Goal: Check status: Check status

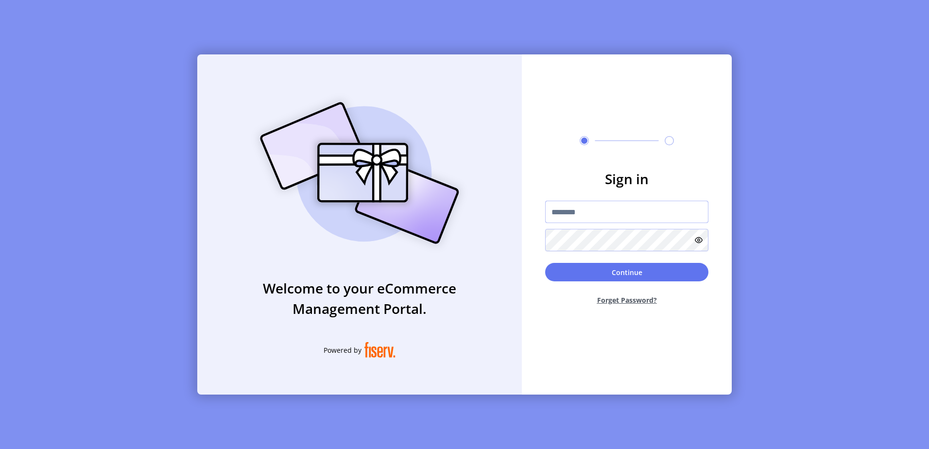
type input "**********"
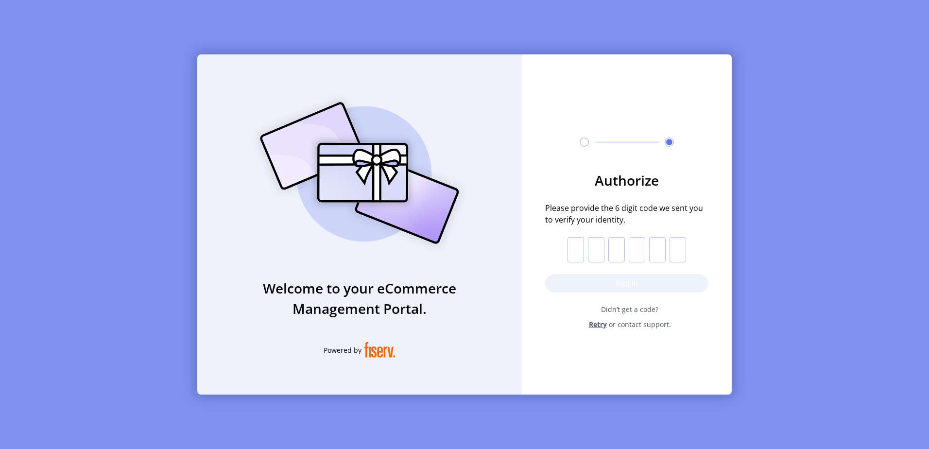
click at [671, 359] on div "Authorize Please provide the 6 digit code we sent you to verify your identity. …" at bounding box center [627, 212] width 210 height 317
click at [605, 322] on span "Retry" at bounding box center [598, 324] width 18 height 10
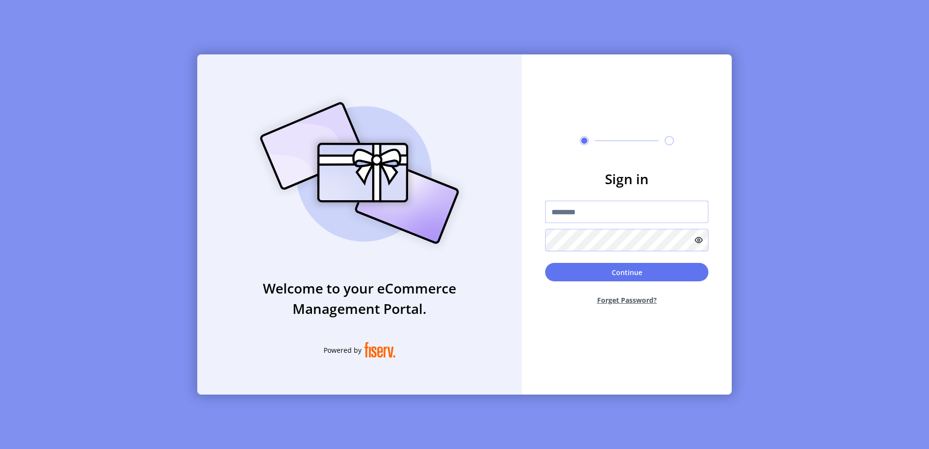
type input "**********"
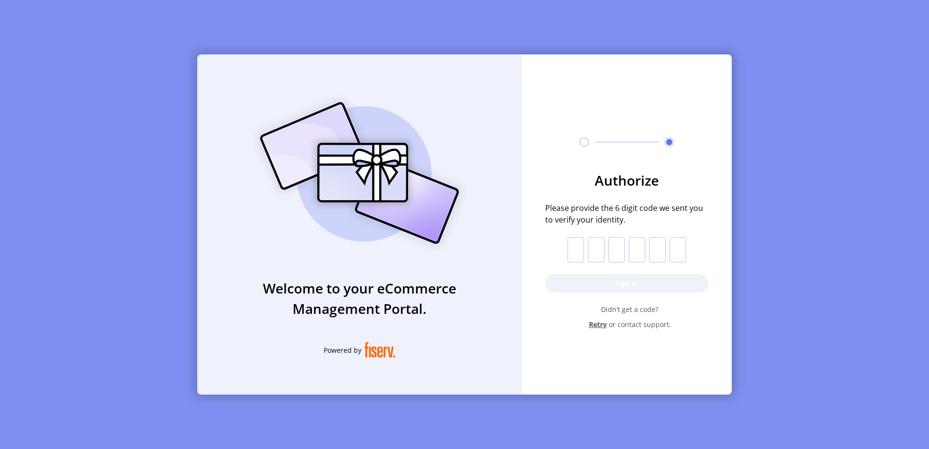
click at [579, 251] on input "text" at bounding box center [575, 249] width 17 height 25
type input "*"
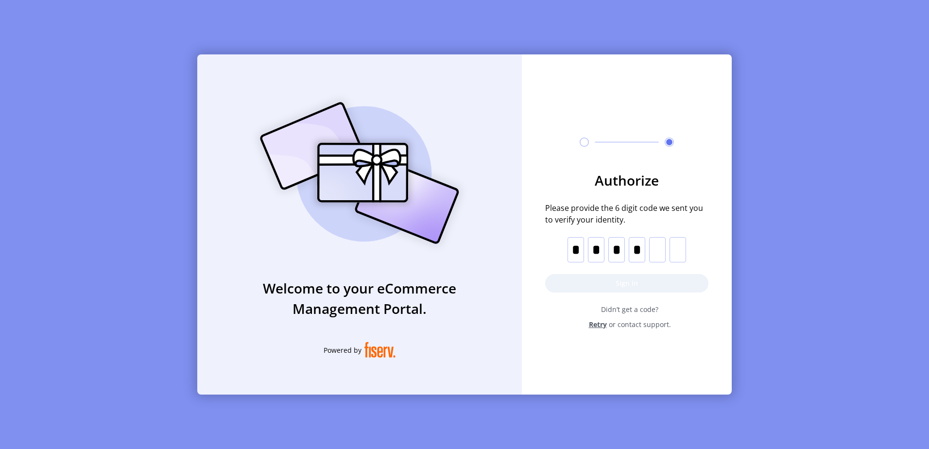
type input "*"
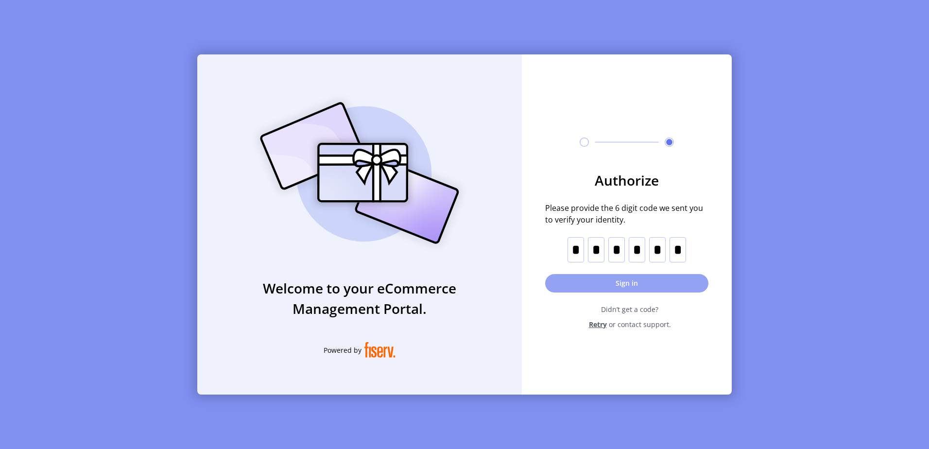
type input "*"
click at [637, 276] on button "Sign in" at bounding box center [626, 283] width 163 height 18
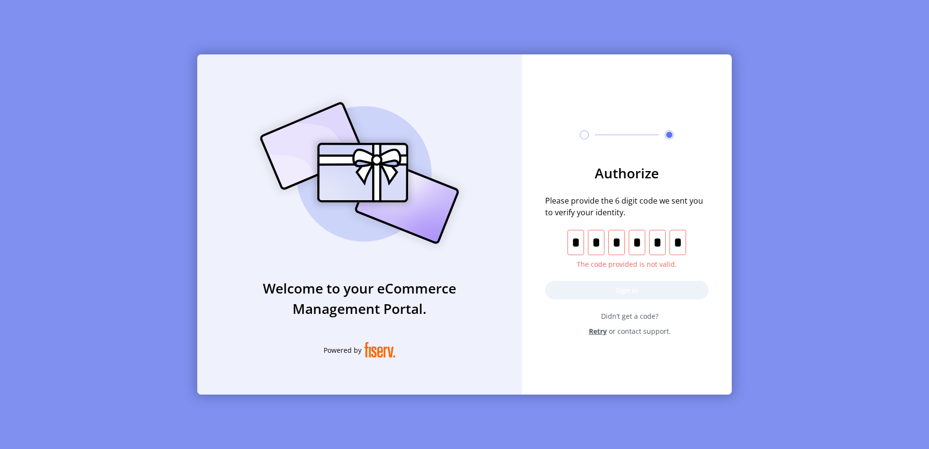
click at [585, 247] on p-inputotp "* * * * * *" at bounding box center [626, 242] width 119 height 25
click at [684, 243] on input "*" at bounding box center [677, 242] width 17 height 25
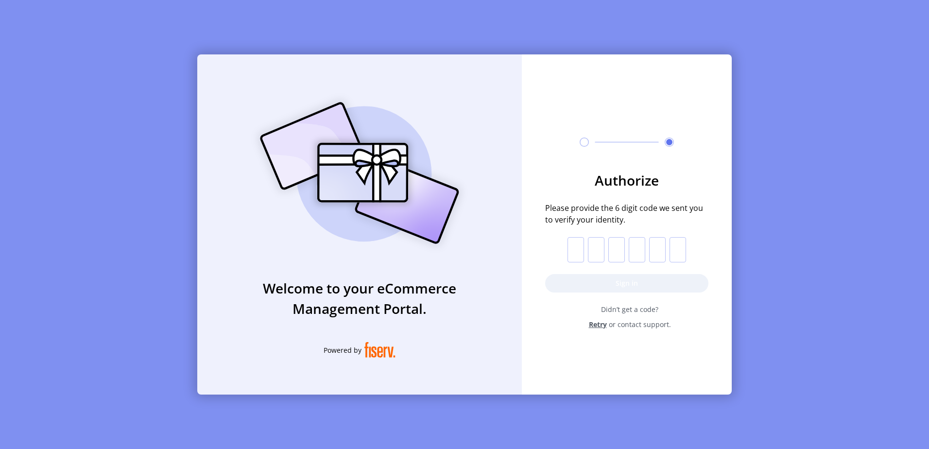
click at [571, 246] on input "text" at bounding box center [575, 249] width 17 height 25
type input "*"
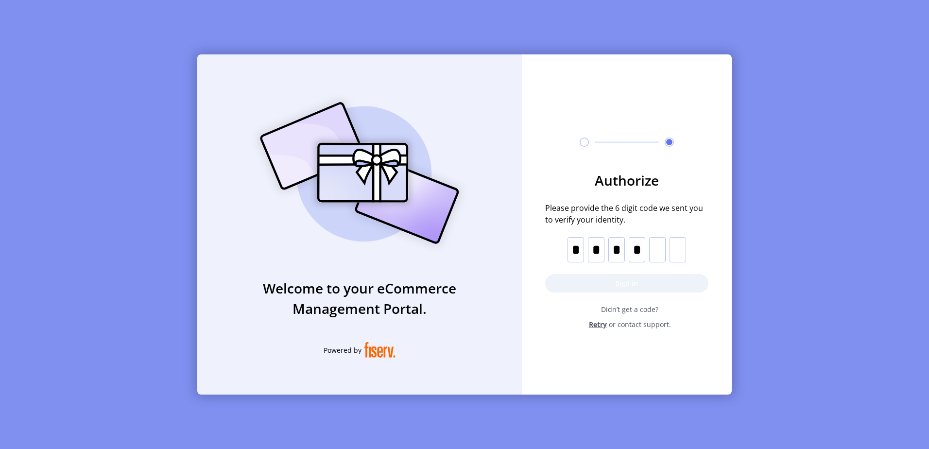
type input "*"
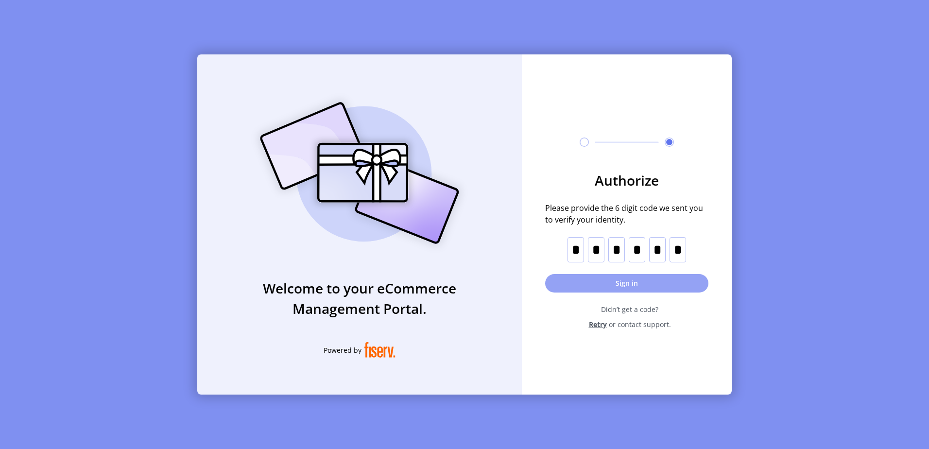
type input "*"
click at [642, 282] on button "Sign in" at bounding box center [626, 283] width 163 height 18
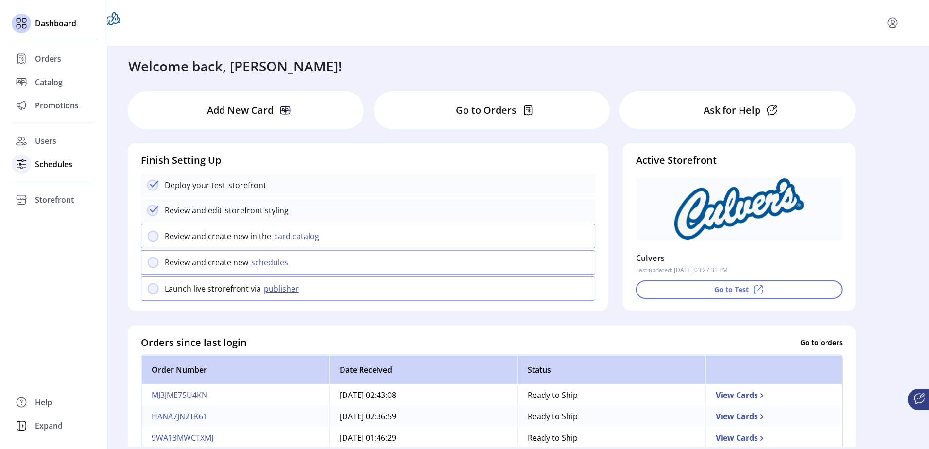
click at [55, 166] on span "Schedules" at bounding box center [53, 164] width 37 height 12
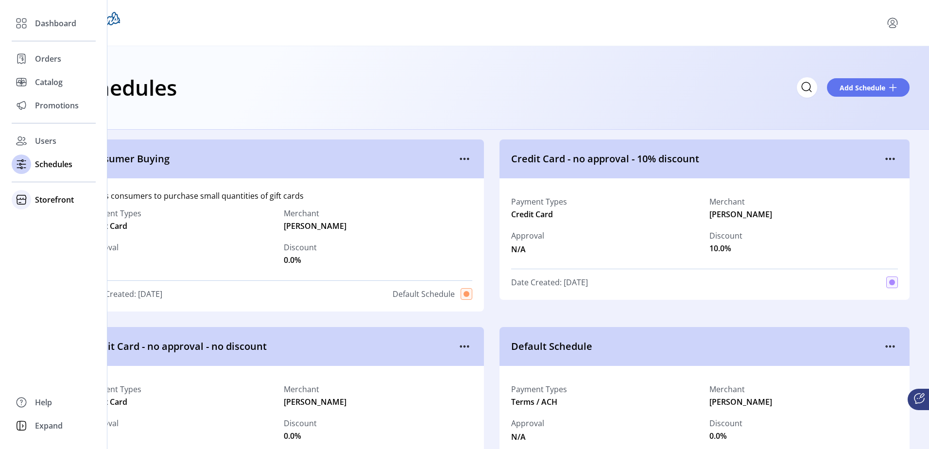
click at [44, 195] on span "Storefront" at bounding box center [54, 200] width 39 height 12
click at [52, 224] on span "Configuration" at bounding box center [60, 219] width 51 height 12
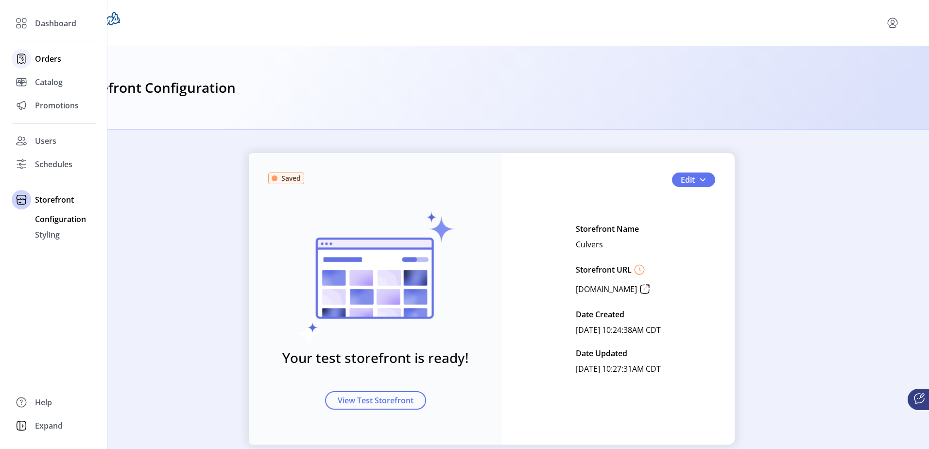
click at [51, 62] on span "Orders" at bounding box center [48, 59] width 26 height 12
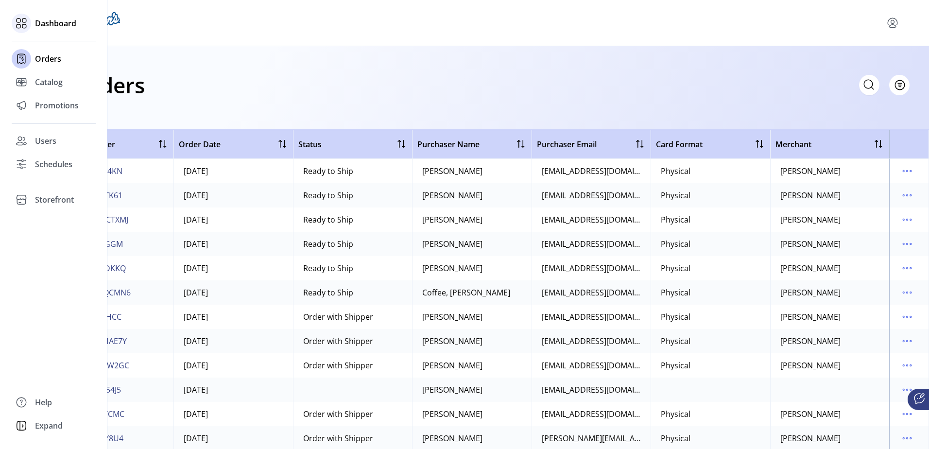
click at [22, 22] on icon at bounding box center [24, 20] width 4 height 4
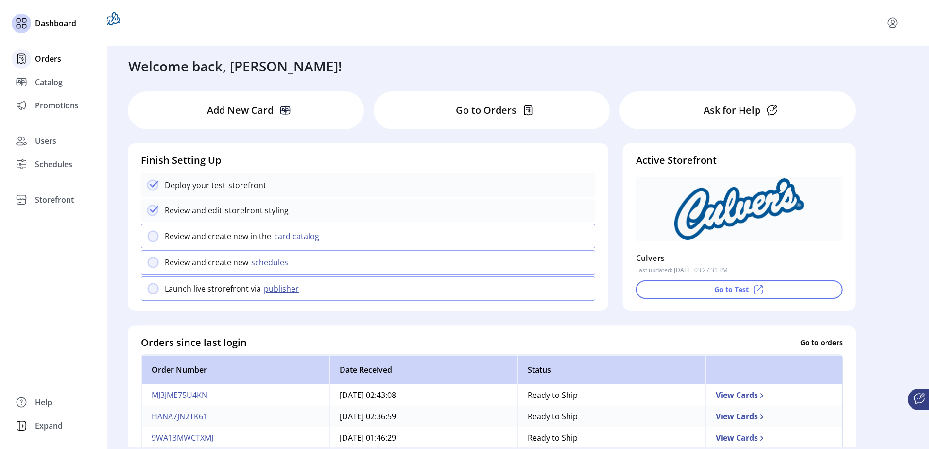
click at [23, 60] on icon at bounding box center [22, 58] width 1 height 3
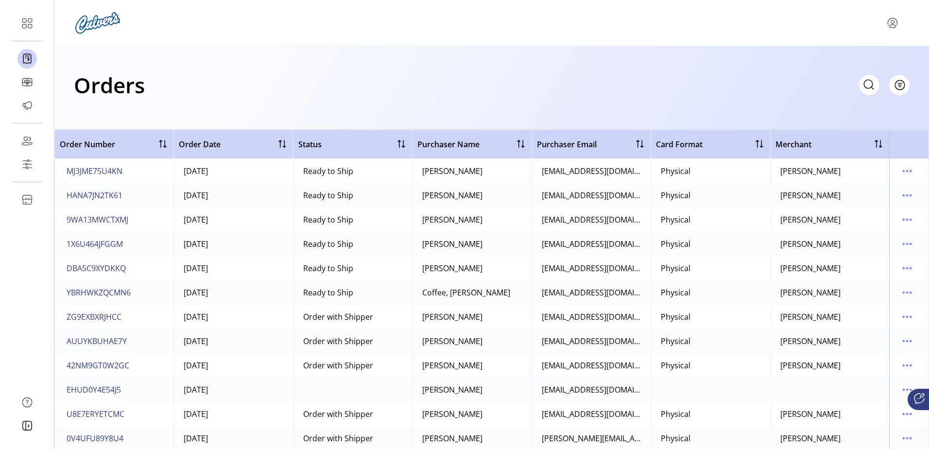
click at [888, 23] on icon "menu" at bounding box center [892, 23] width 16 height 16
click at [742, 92] on div "Orders Filter Focused All Orders" at bounding box center [491, 85] width 835 height 34
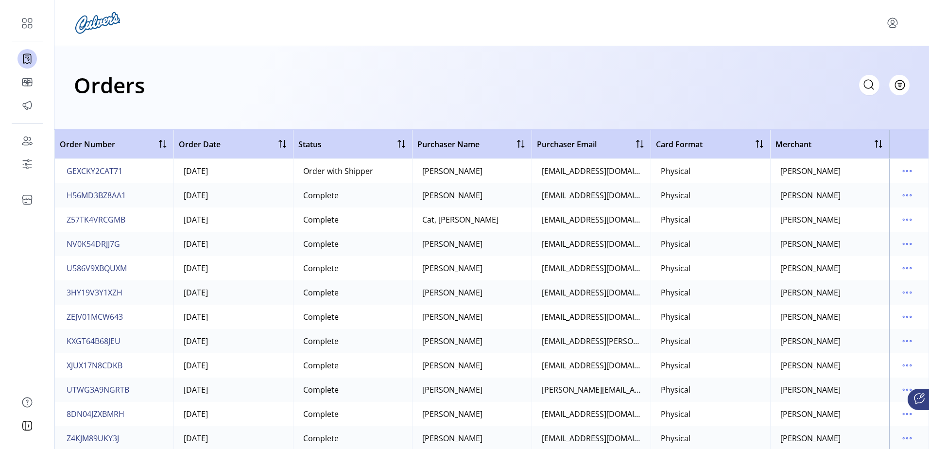
scroll to position [1360, 0]
click at [98, 315] on span "29WZUFUVMXZJ" at bounding box center [96, 317] width 58 height 12
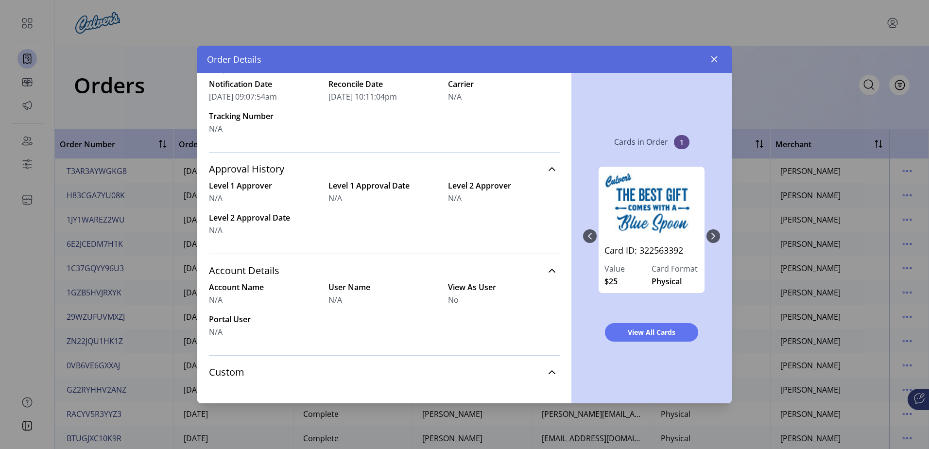
scroll to position [354, 0]
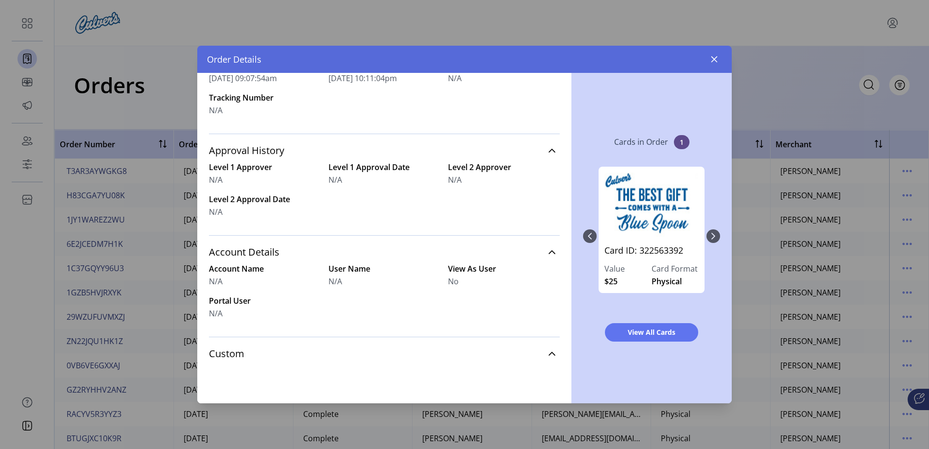
click at [713, 237] on div "Card ID: 322563392 Value $25 Card Format Physical" at bounding box center [651, 236] width 137 height 158
click at [656, 333] on span "View All Cards" at bounding box center [651, 332] width 68 height 10
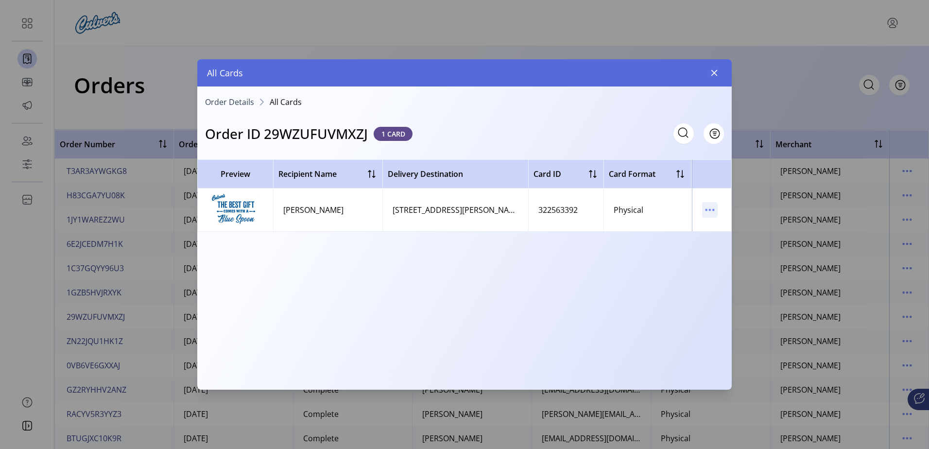
click at [710, 210] on icon "menu" at bounding box center [710, 210] width 16 height 16
click at [746, 229] on span "View Card Details" at bounding box center [750, 229] width 81 height 8
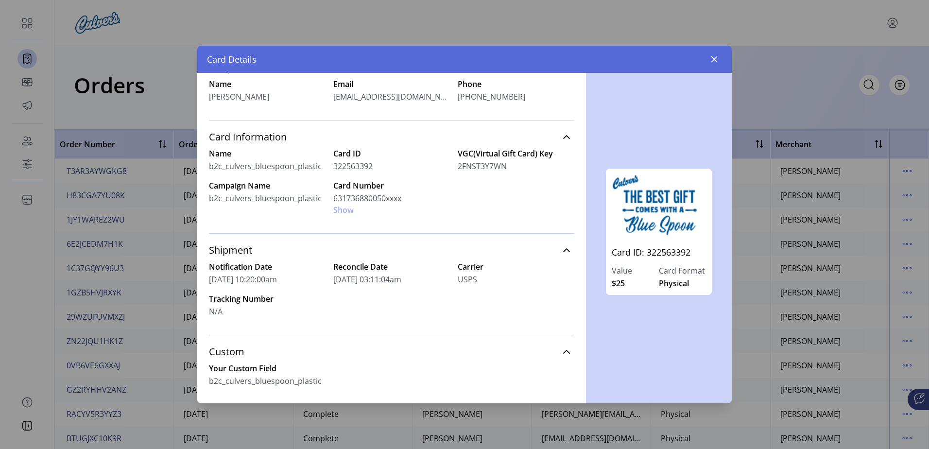
scroll to position [186, 0]
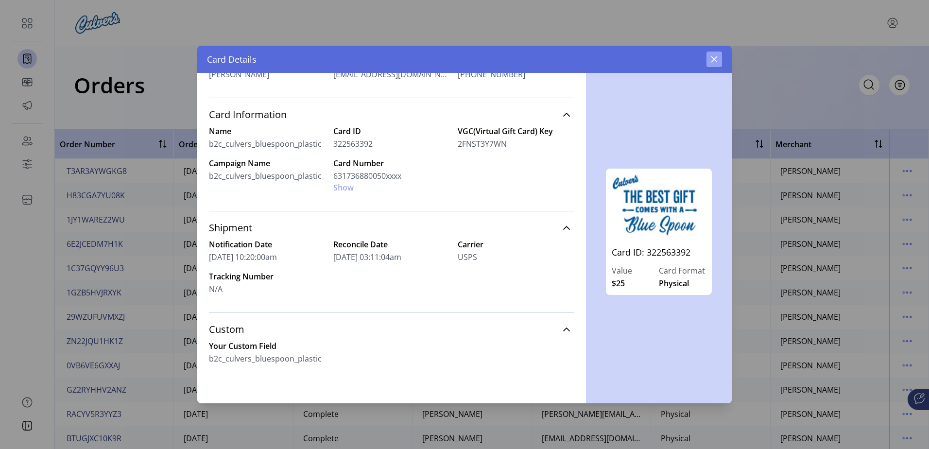
click at [716, 63] on button "button" at bounding box center [714, 59] width 16 height 16
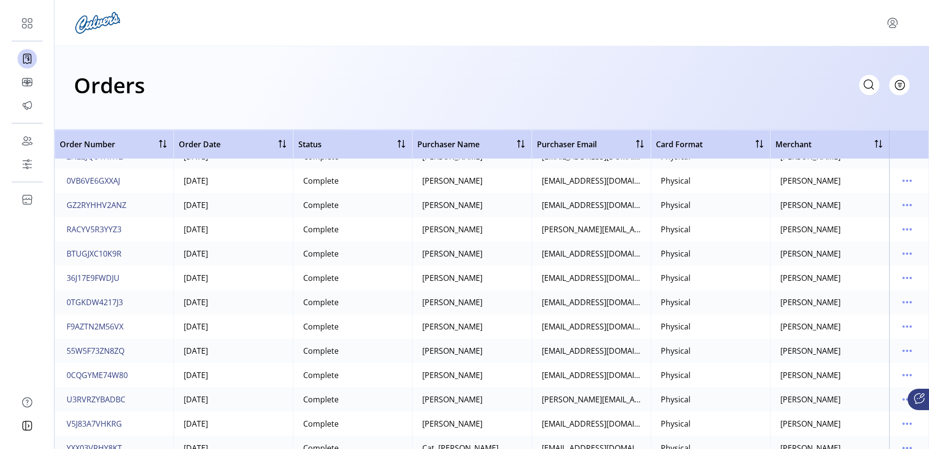
scroll to position [1603, 0]
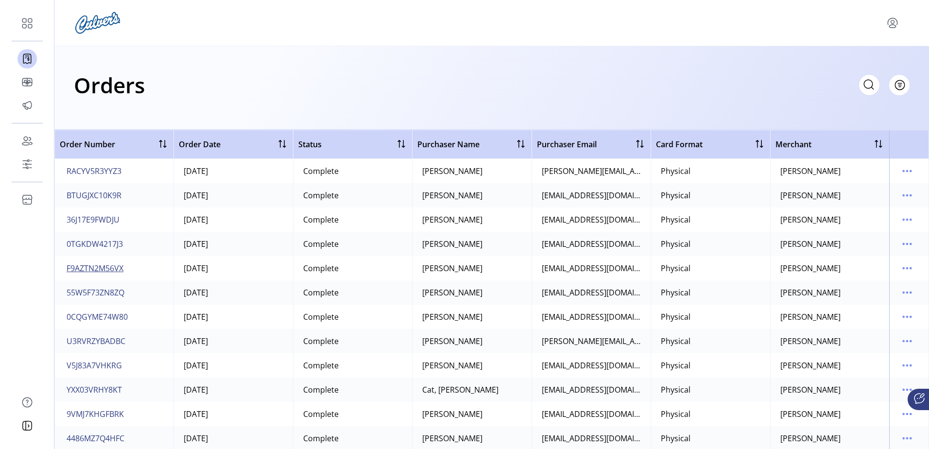
click at [112, 271] on span "F9AZTN2M56VX" at bounding box center [95, 268] width 57 height 12
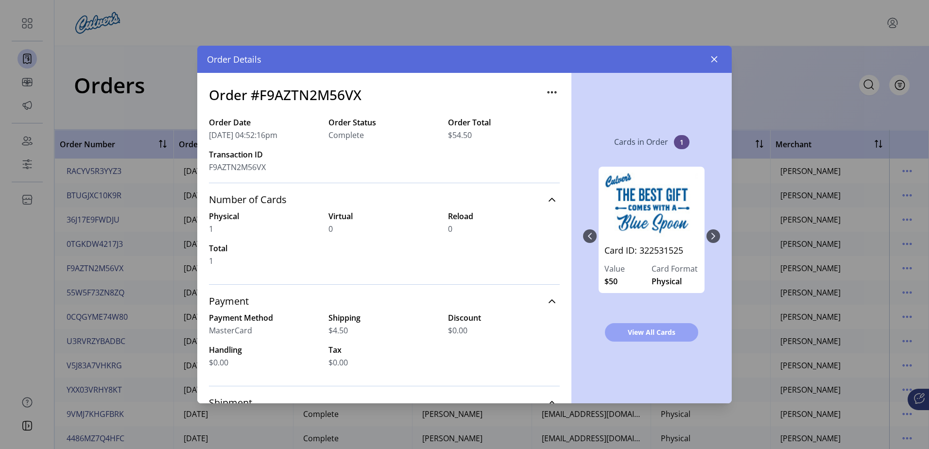
click at [644, 332] on span "View All Cards" at bounding box center [651, 332] width 68 height 10
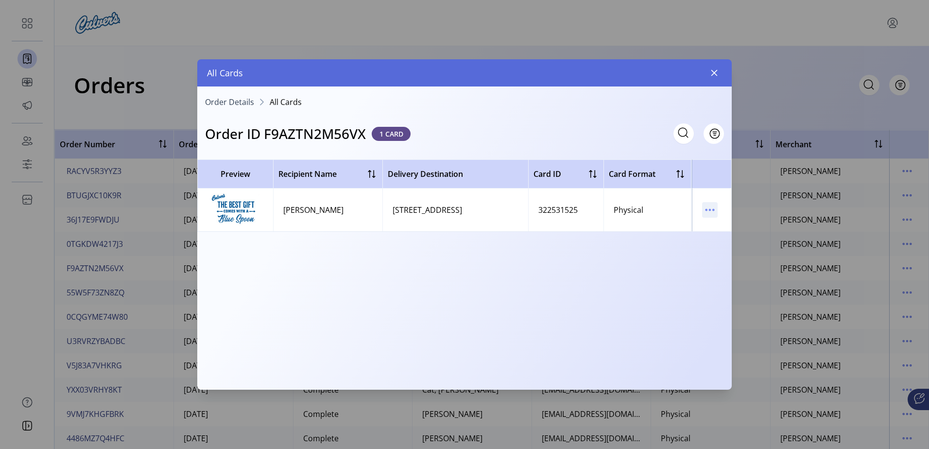
click at [707, 209] on icon "menu" at bounding box center [710, 210] width 16 height 16
click at [743, 230] on span "View Card Details" at bounding box center [750, 229] width 81 height 8
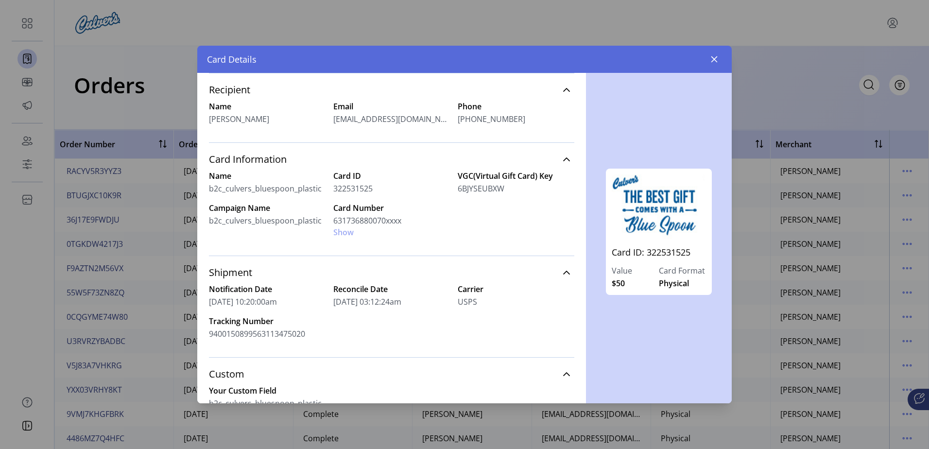
scroll to position [186, 0]
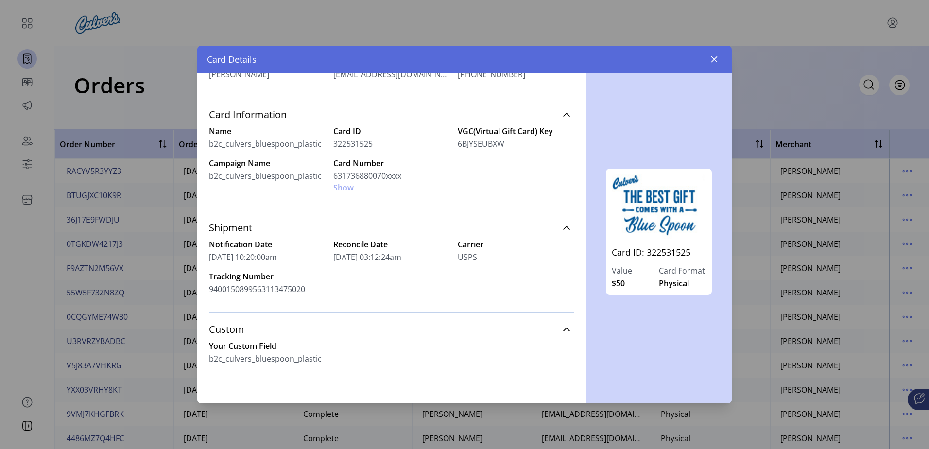
click at [237, 291] on span "9400150899563113475020" at bounding box center [257, 289] width 96 height 12
click at [718, 56] on button "button" at bounding box center [714, 59] width 16 height 16
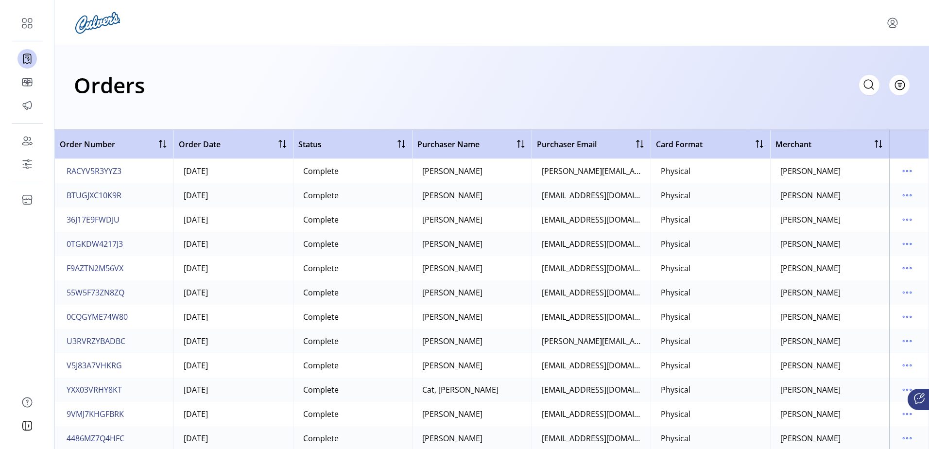
drag, startPoint x: 434, startPoint y: 67, endPoint x: 465, endPoint y: 75, distance: 32.0
click at [435, 67] on div "Orders Filter Focused All Orders" at bounding box center [491, 88] width 874 height 84
click at [96, 171] on span "RACYV5R3YYZ3" at bounding box center [94, 171] width 55 height 12
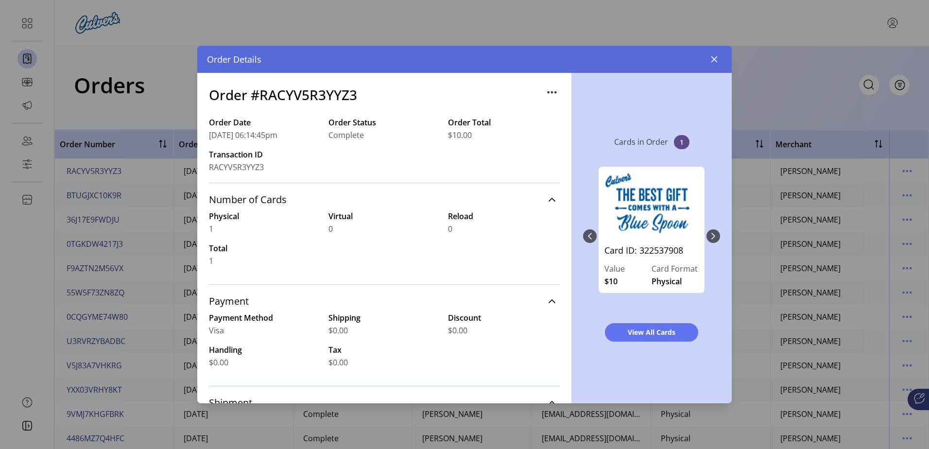
click at [715, 235] on div "Card ID: 322537908 Value $10 Card Format Physical" at bounding box center [651, 236] width 137 height 158
click at [668, 336] on span "View All Cards" at bounding box center [651, 332] width 68 height 10
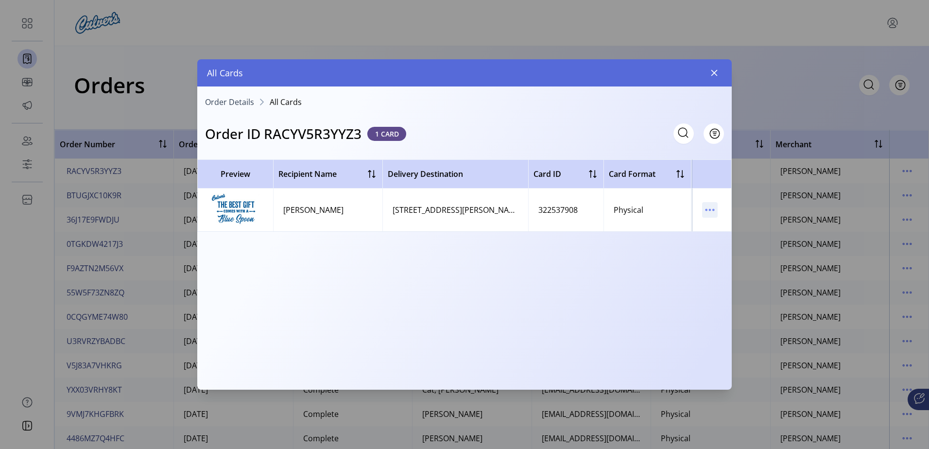
click at [710, 212] on icon "menu" at bounding box center [710, 210] width 16 height 16
click at [735, 230] on span "View Card Details" at bounding box center [750, 229] width 81 height 8
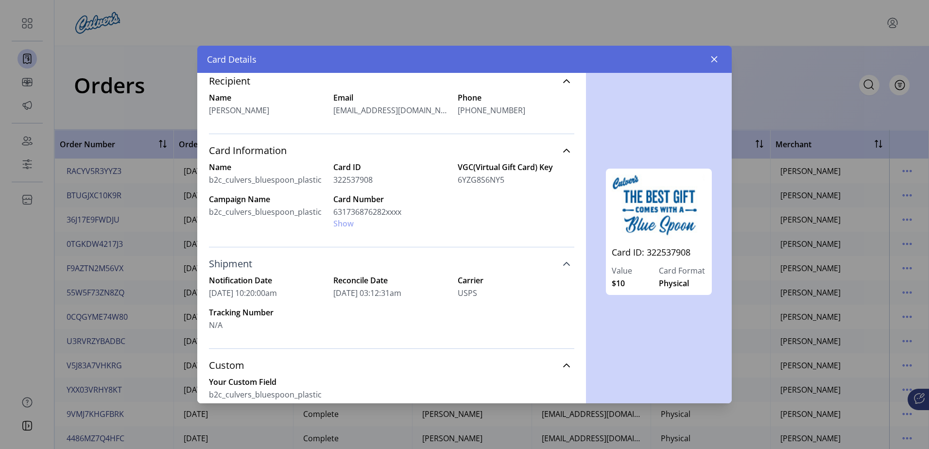
scroll to position [186, 0]
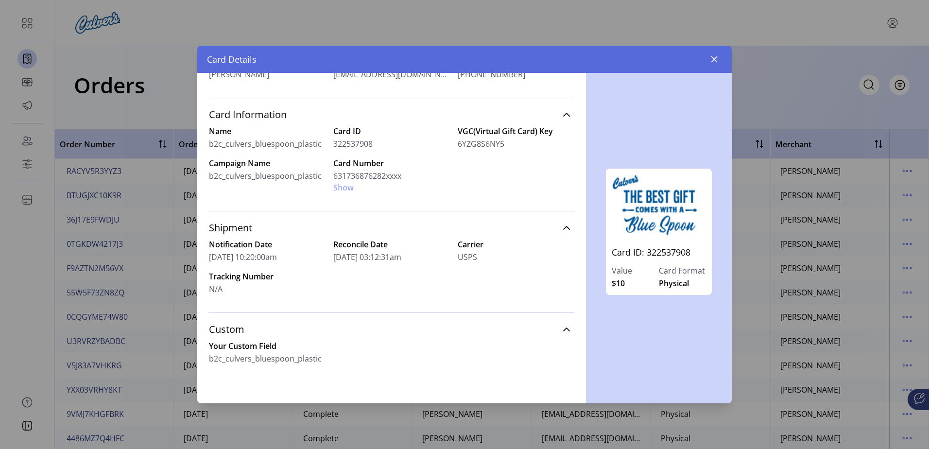
click at [343, 187] on div "Card Number 631736876282xxxx Show" at bounding box center [391, 175] width 117 height 36
click at [340, 188] on div "Card Number 631736876282xxxx Show" at bounding box center [391, 175] width 117 height 36
click at [355, 175] on span "631736876282xxxx" at bounding box center [367, 176] width 68 height 12
drag, startPoint x: 355, startPoint y: 175, endPoint x: 342, endPoint y: 185, distance: 15.3
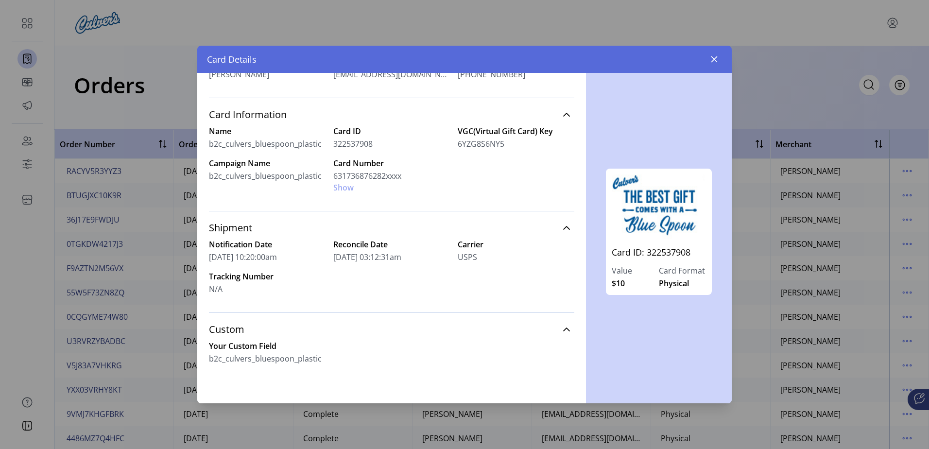
click at [342, 185] on div "Card Number 631736876282xxxx Show" at bounding box center [391, 175] width 117 height 36
click at [339, 187] on div "Card Number 631736876282xxxx Show" at bounding box center [391, 175] width 117 height 36
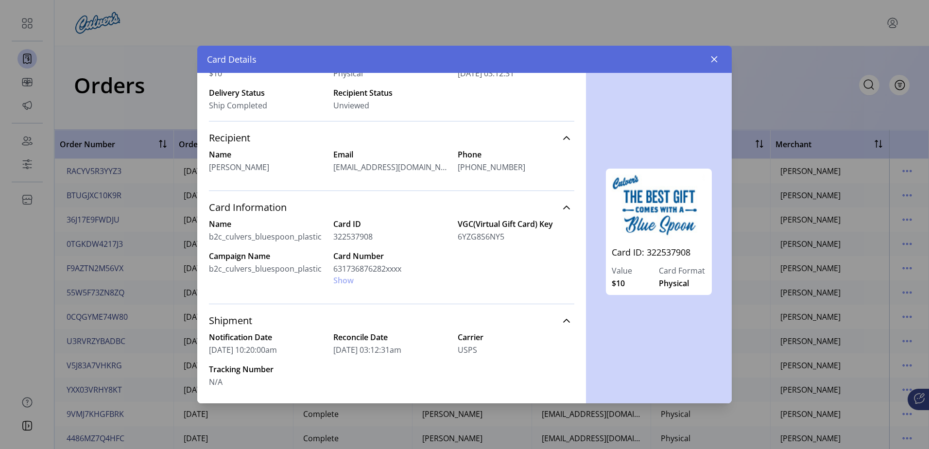
scroll to position [88, 0]
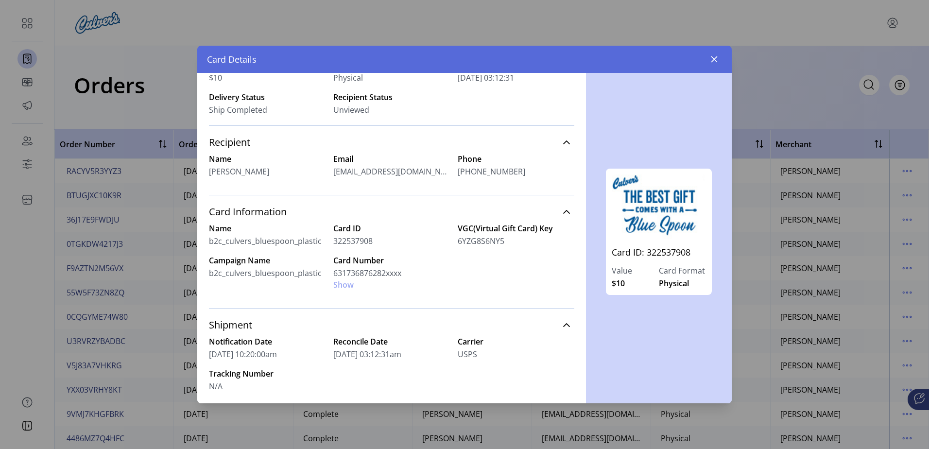
click at [339, 288] on div "Card Number 631736876282xxxx Show" at bounding box center [391, 272] width 117 height 36
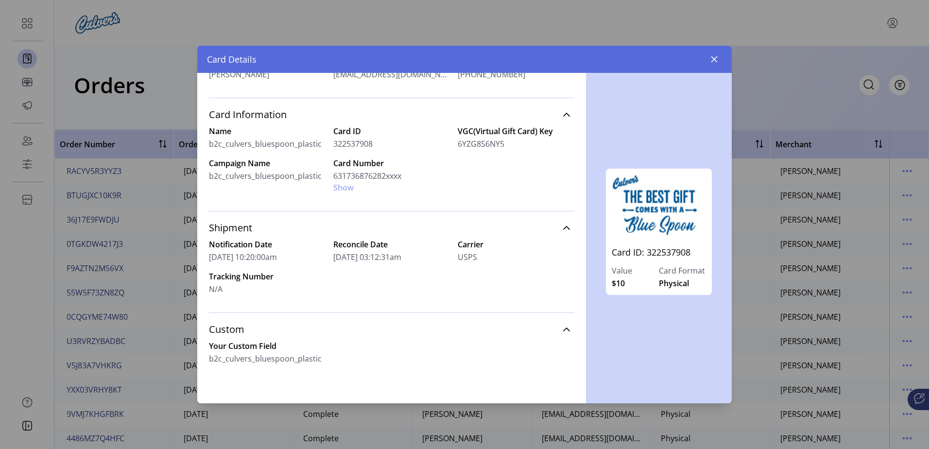
scroll to position [40, 0]
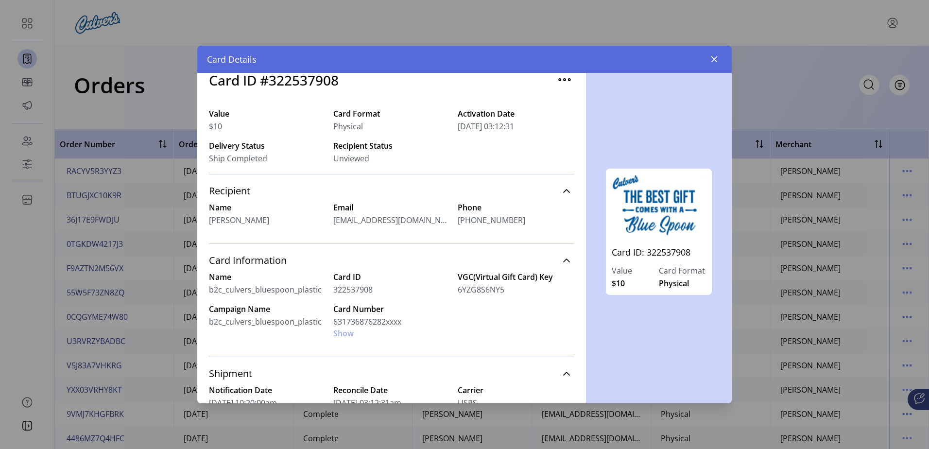
click at [342, 334] on div "Card Number 631736876282xxxx Show" at bounding box center [391, 321] width 117 height 36
drag, startPoint x: 342, startPoint y: 334, endPoint x: 323, endPoint y: 329, distance: 19.4
click at [290, 322] on span "b2c_culvers_bluespoon_plastic" at bounding box center [267, 322] width 117 height 12
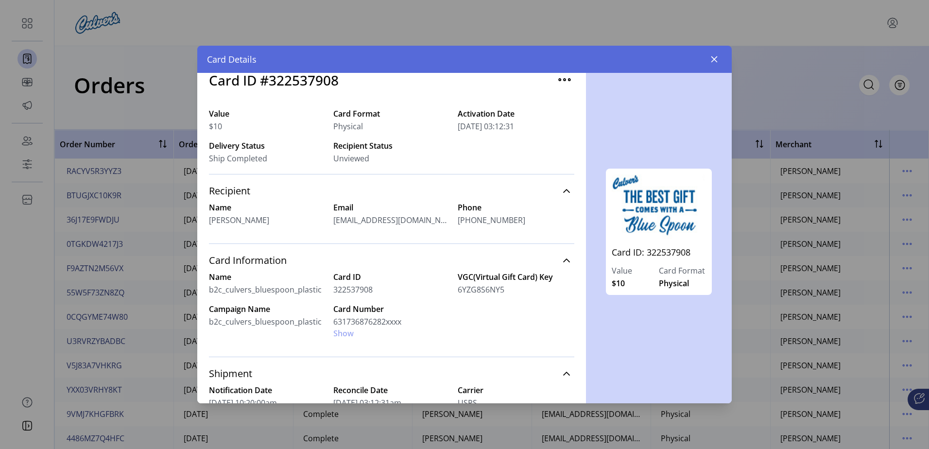
drag, startPoint x: 340, startPoint y: 333, endPoint x: 448, endPoint y: 339, distance: 108.5
click at [456, 336] on div "Name b2c_culvers_bluespoon_plastic Card ID 322537908 VGC(Virtual Gift Card) Key…" at bounding box center [391, 305] width 365 height 68
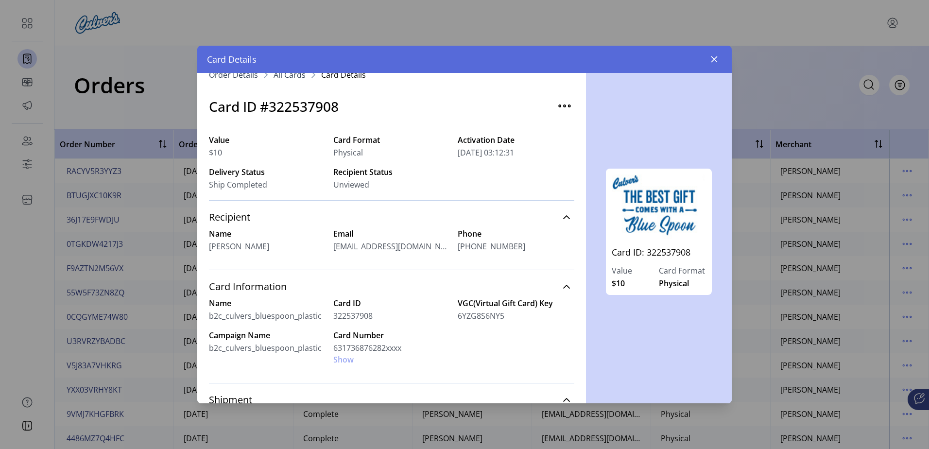
scroll to position [0, 0]
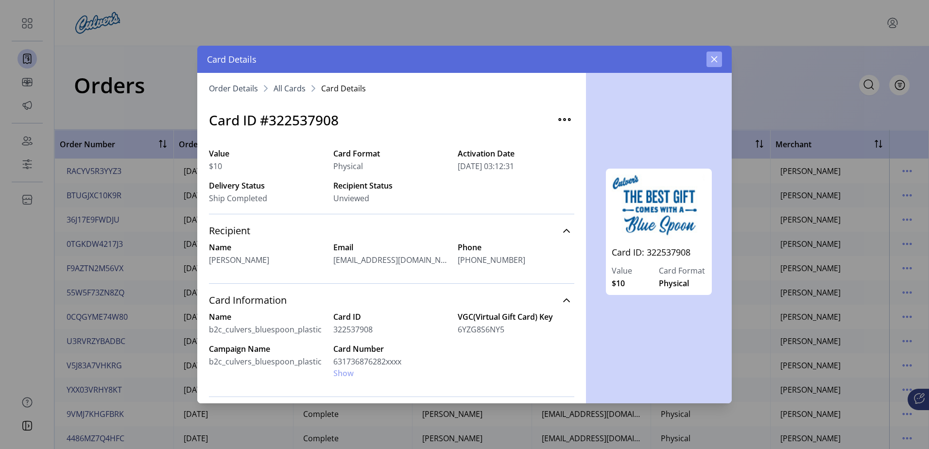
click at [717, 52] on button "button" at bounding box center [714, 59] width 16 height 16
